Goal: Use online tool/utility: Utilize a website feature to perform a specific function

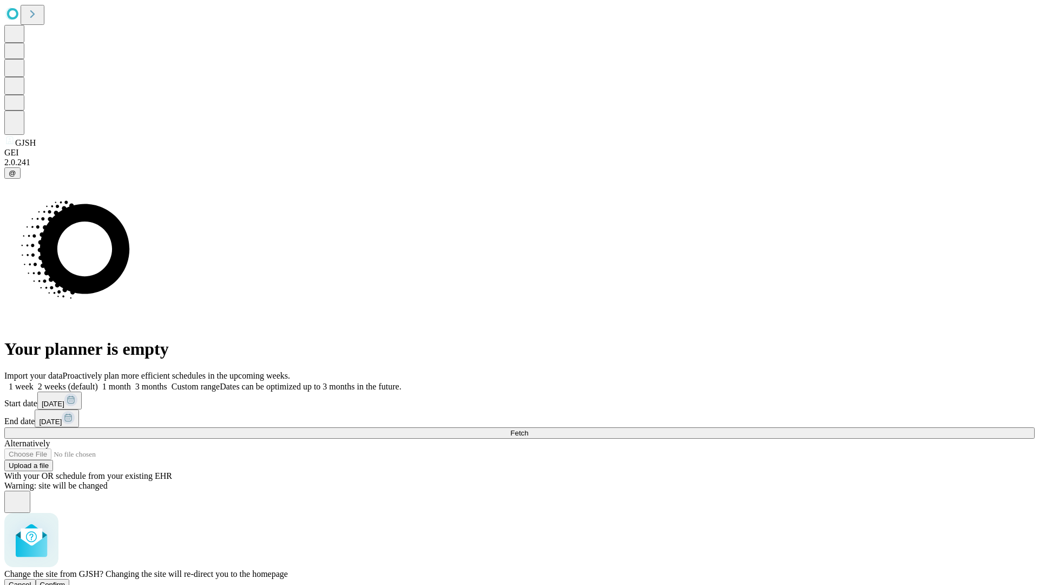
click at [66, 580] on span "Confirm" at bounding box center [52, 584] width 25 height 8
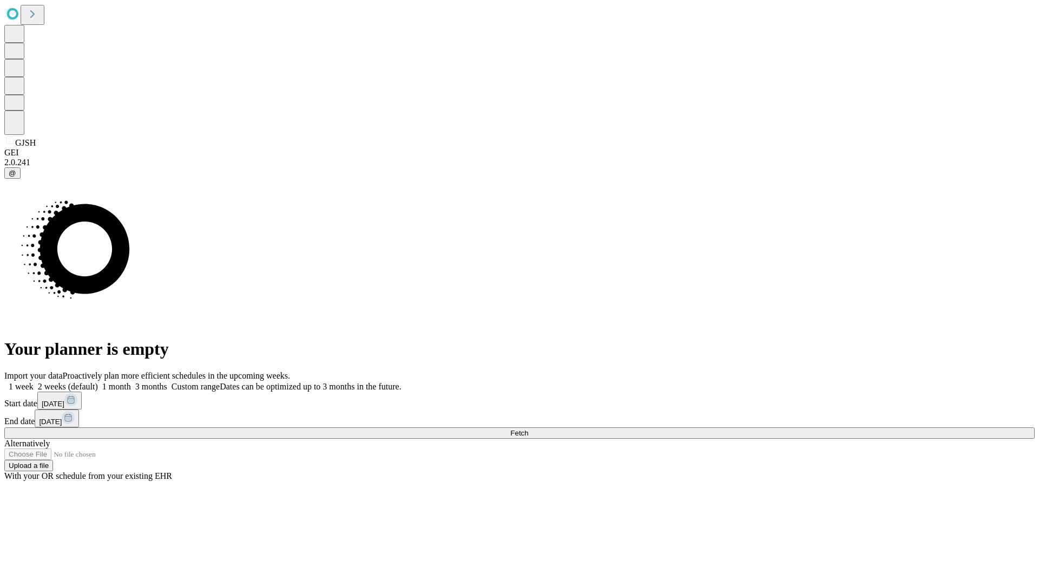
click at [34, 382] on label "1 week" at bounding box center [18, 386] width 29 height 9
click at [528, 429] on span "Fetch" at bounding box center [519, 433] width 18 height 8
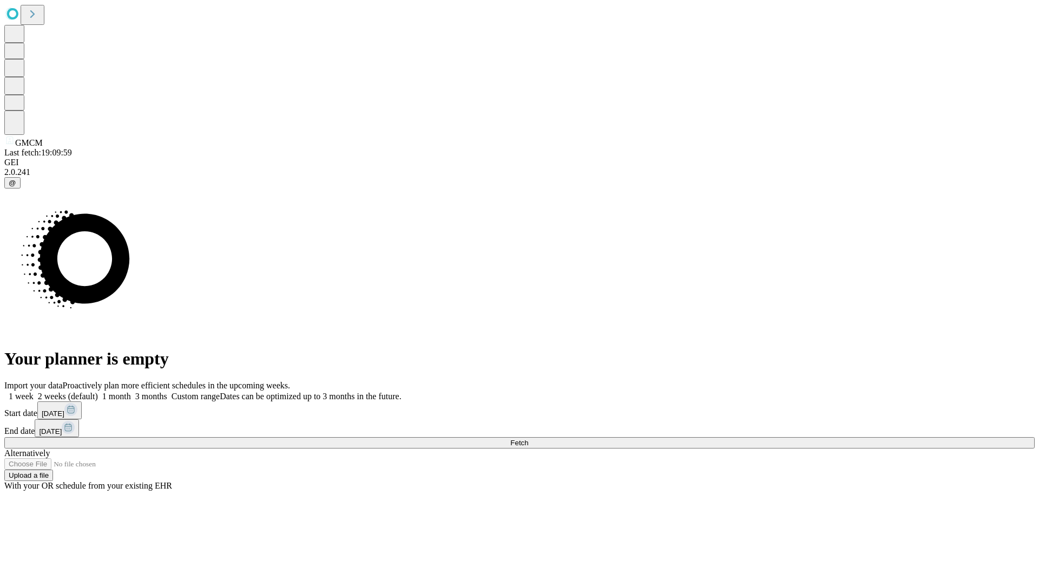
click at [34, 391] on label "1 week" at bounding box center [18, 395] width 29 height 9
click at [528, 438] on span "Fetch" at bounding box center [519, 442] width 18 height 8
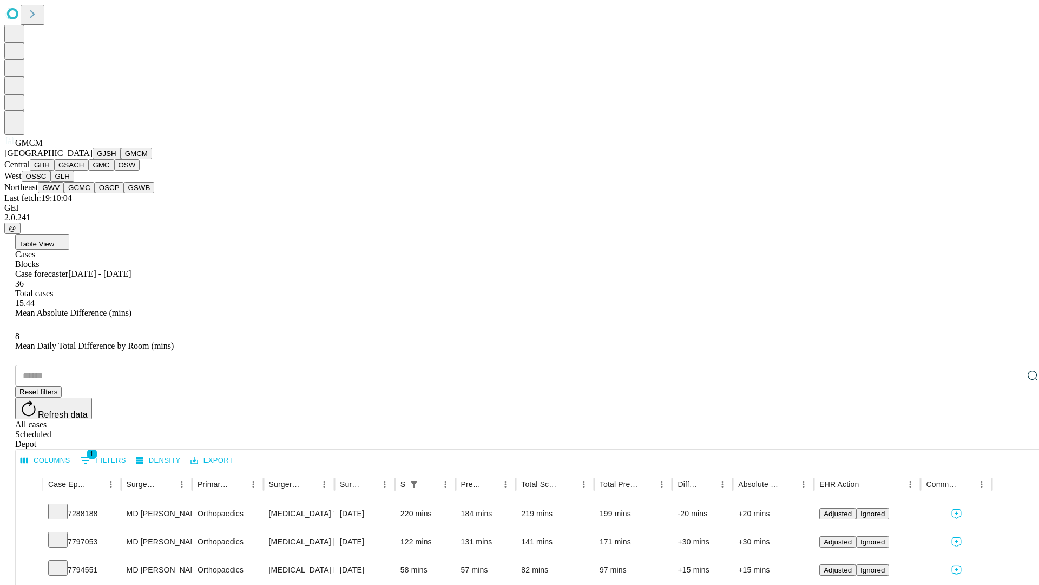
click at [54, 171] on button "GBH" at bounding box center [42, 164] width 24 height 11
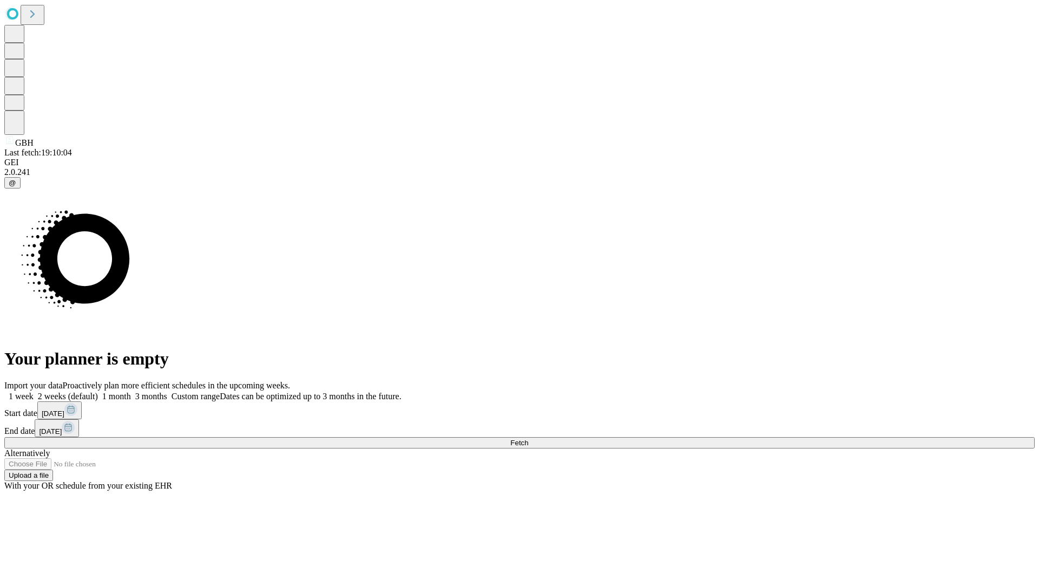
click at [34, 391] on label "1 week" at bounding box center [18, 395] width 29 height 9
click at [528, 438] on span "Fetch" at bounding box center [519, 442] width 18 height 8
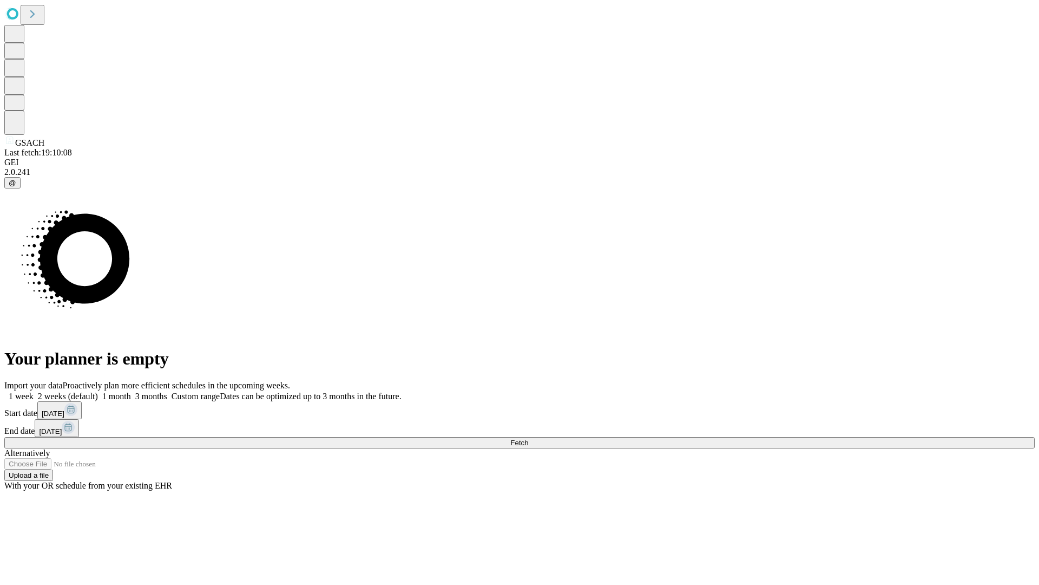
click at [34, 391] on label "1 week" at bounding box center [18, 395] width 29 height 9
click at [528, 438] on span "Fetch" at bounding box center [519, 442] width 18 height 8
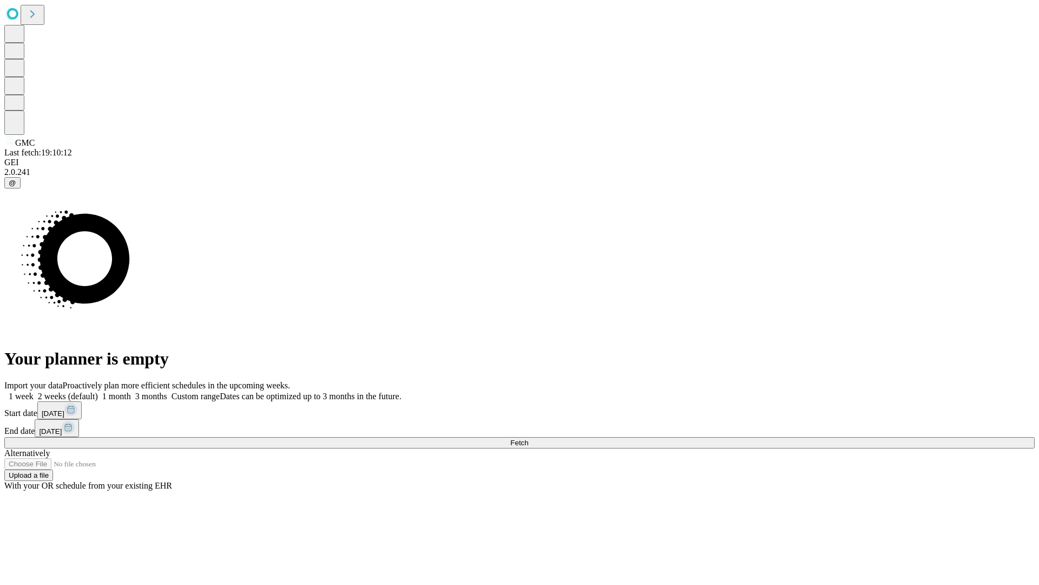
click at [34, 391] on label "1 week" at bounding box center [18, 395] width 29 height 9
click at [528, 438] on span "Fetch" at bounding box center [519, 442] width 18 height 8
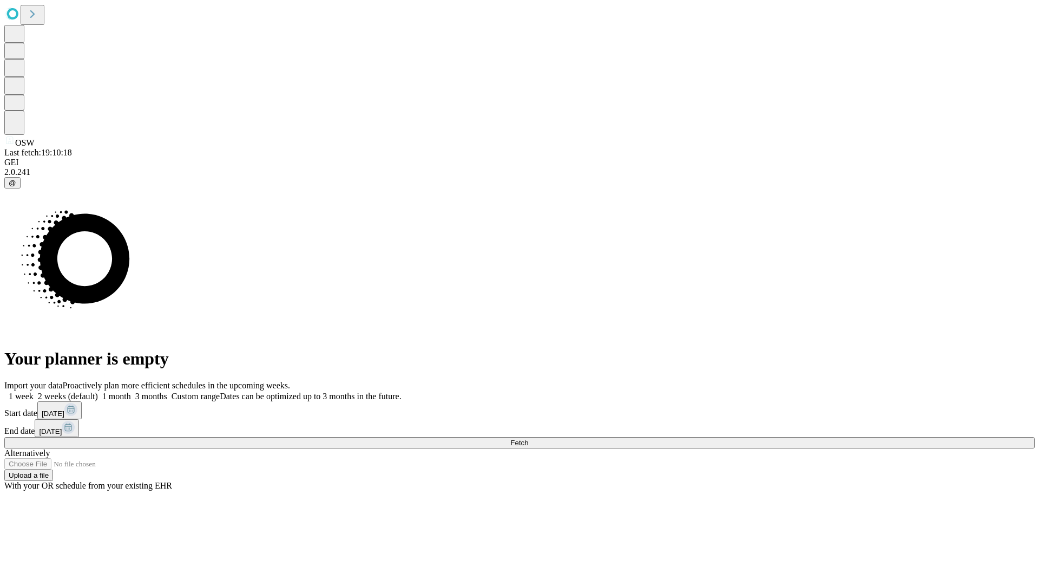
click at [34, 391] on label "1 week" at bounding box center [18, 395] width 29 height 9
click at [528, 438] on span "Fetch" at bounding box center [519, 442] width 18 height 8
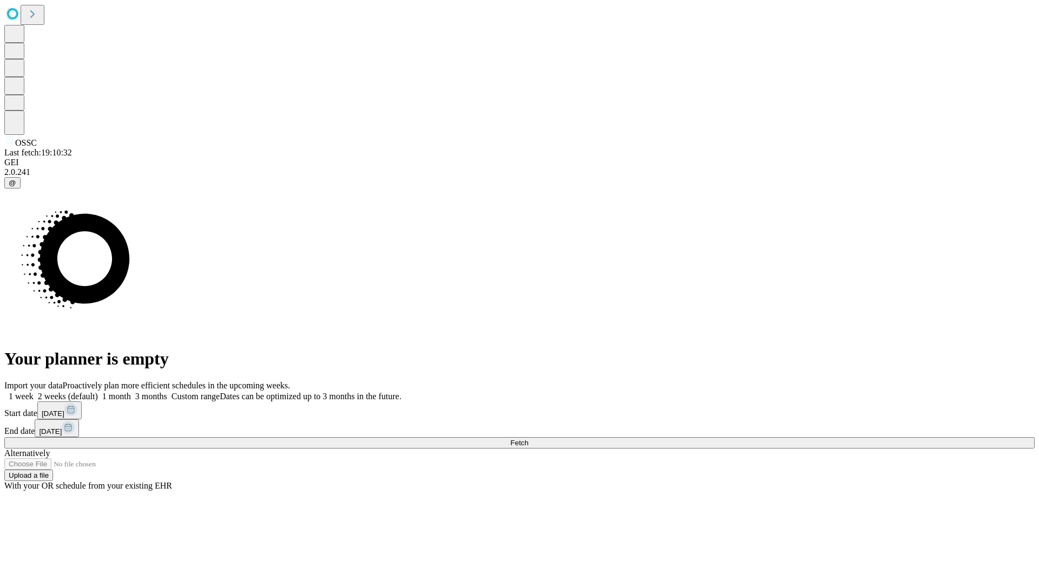
click at [34, 391] on label "1 week" at bounding box center [18, 395] width 29 height 9
click at [528, 438] on span "Fetch" at bounding box center [519, 442] width 18 height 8
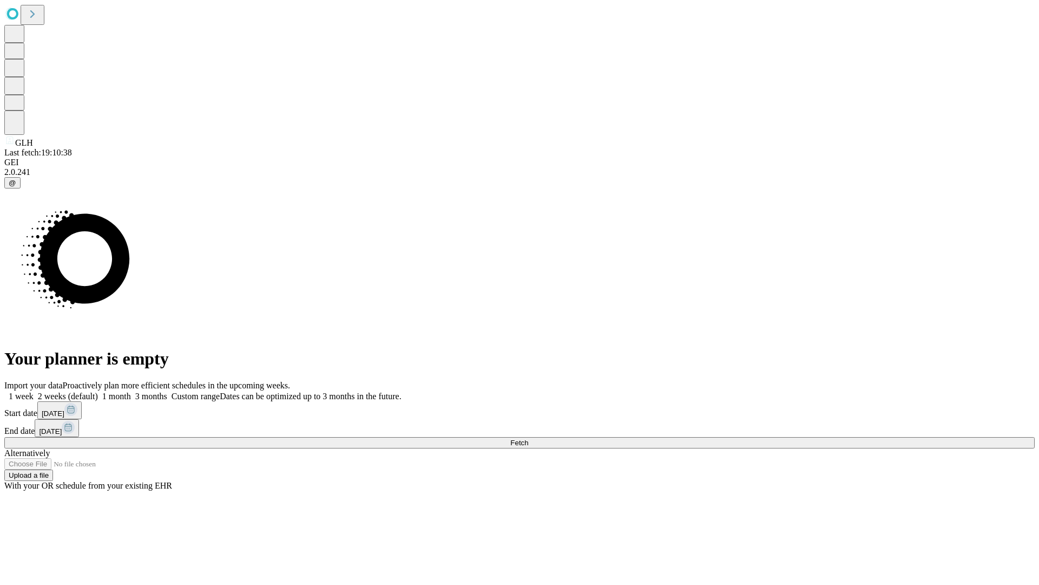
click at [34, 391] on label "1 week" at bounding box center [18, 395] width 29 height 9
click at [528, 438] on span "Fetch" at bounding box center [519, 442] width 18 height 8
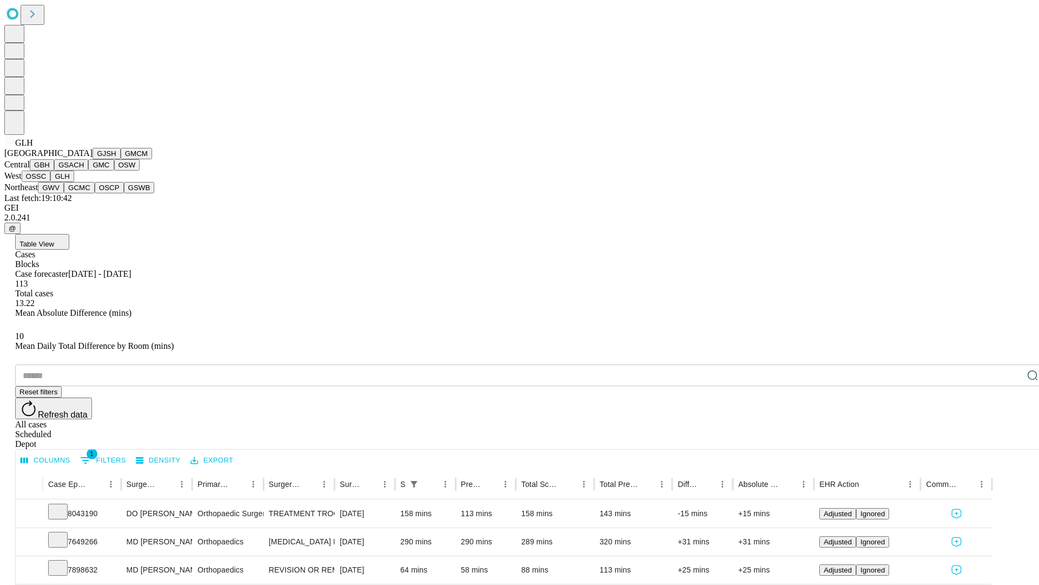
click at [64, 193] on button "GWV" at bounding box center [51, 187] width 26 height 11
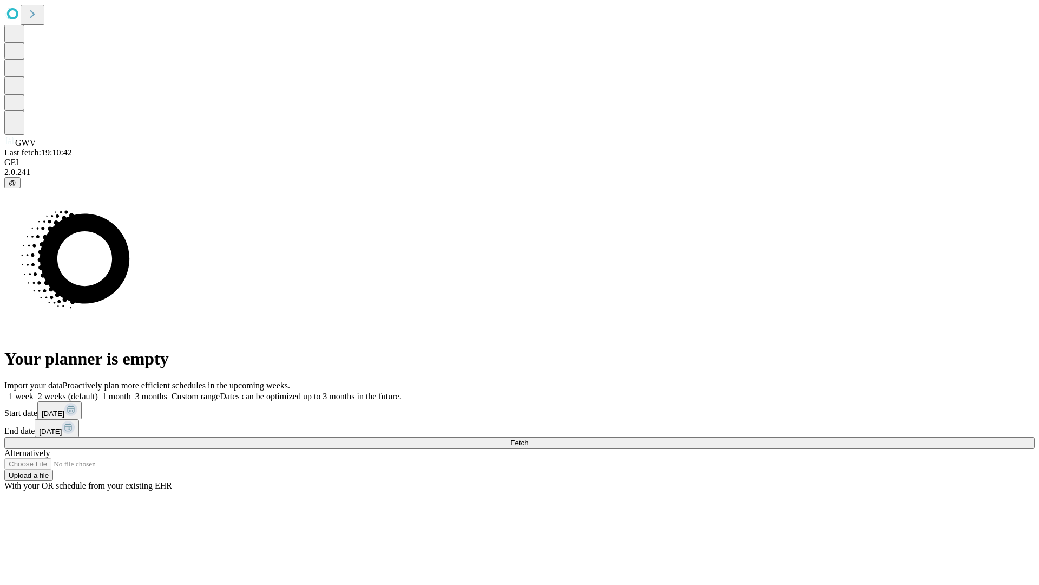
click at [34, 391] on label "1 week" at bounding box center [18, 395] width 29 height 9
click at [528, 438] on span "Fetch" at bounding box center [519, 442] width 18 height 8
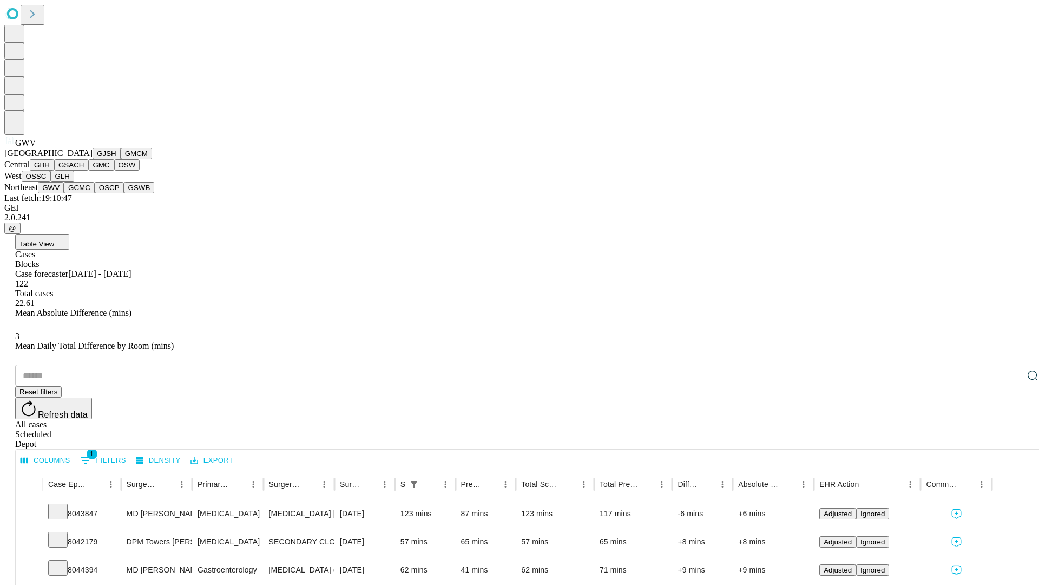
click at [84, 193] on button "GCMC" at bounding box center [79, 187] width 31 height 11
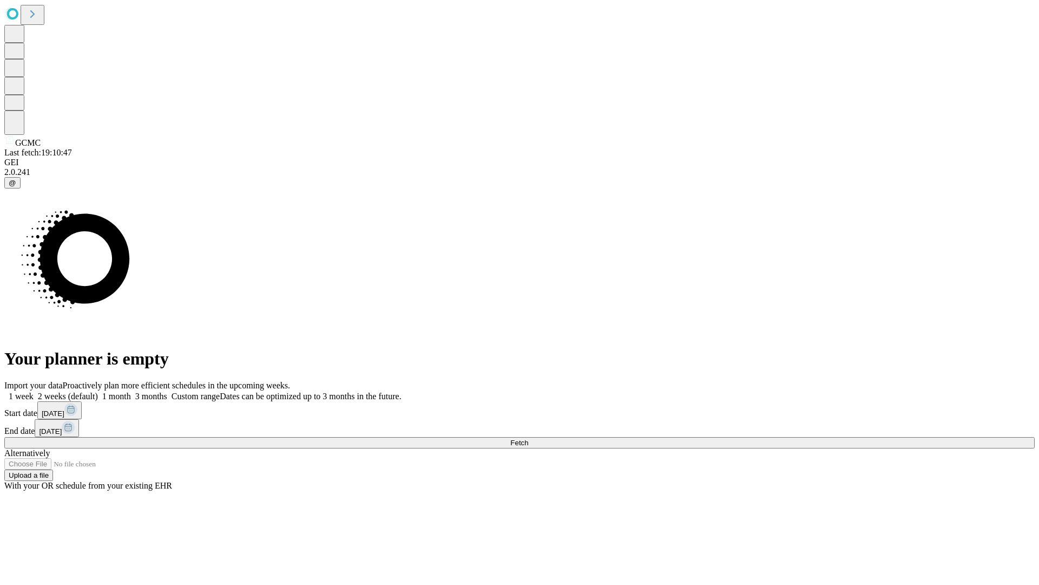
click at [34, 391] on label "1 week" at bounding box center [18, 395] width 29 height 9
click at [528, 438] on span "Fetch" at bounding box center [519, 442] width 18 height 8
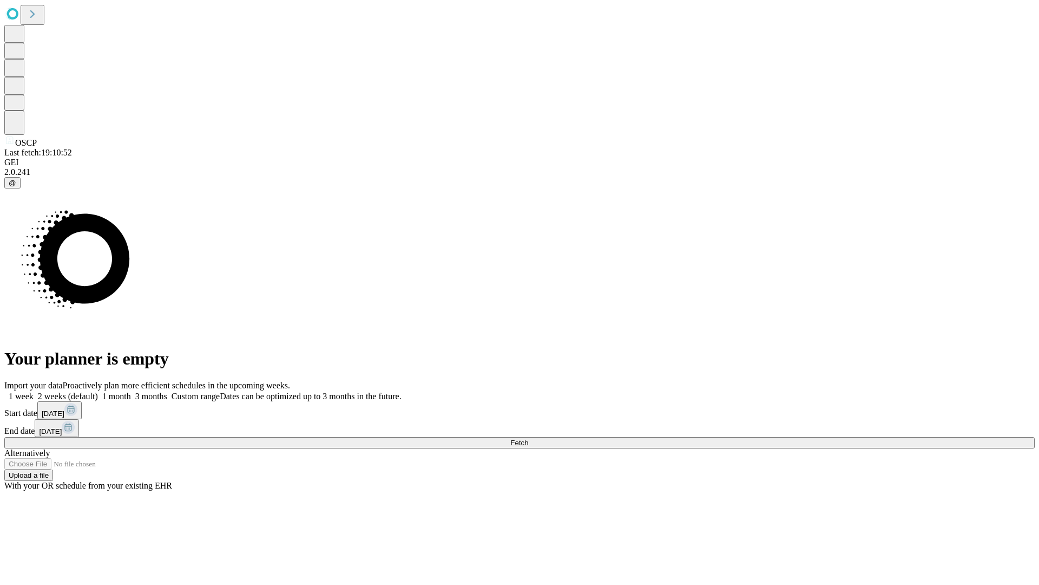
click at [34, 391] on label "1 week" at bounding box center [18, 395] width 29 height 9
click at [528, 438] on span "Fetch" at bounding box center [519, 442] width 18 height 8
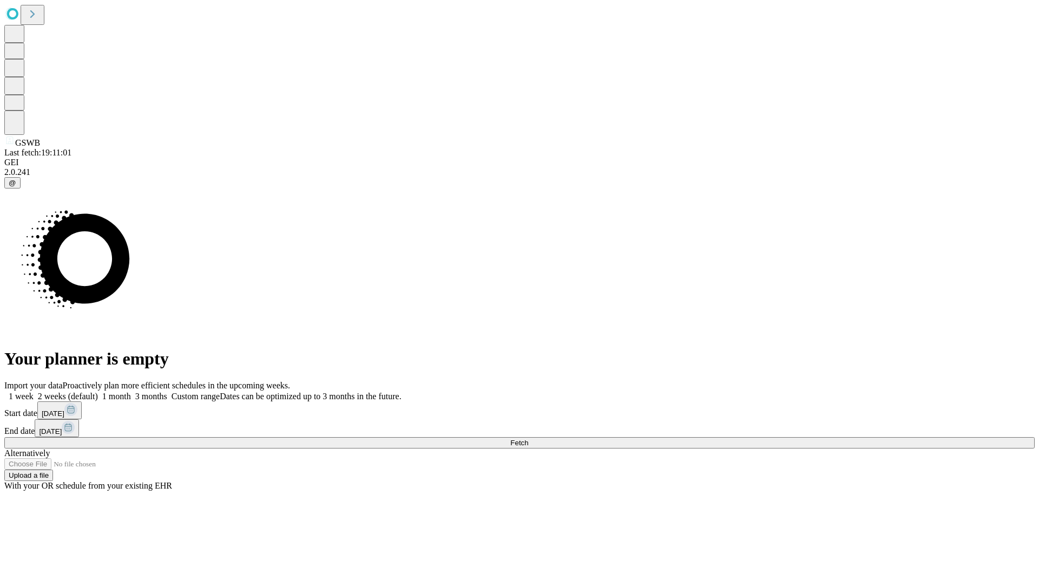
click at [34, 391] on label "1 week" at bounding box center [18, 395] width 29 height 9
click at [528, 438] on span "Fetch" at bounding box center [519, 442] width 18 height 8
